Goal: Complete application form: Complete application form

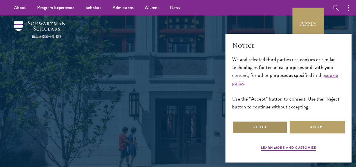
click at [279, 126] on button "Reject" at bounding box center [259, 127] width 55 height 13
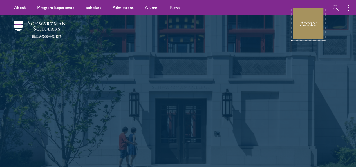
click at [308, 18] on link "Apply" at bounding box center [308, 24] width 32 height 32
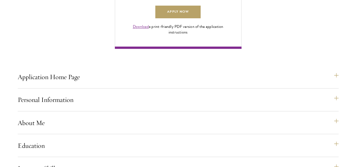
scroll to position [437, 0]
